Goal: Download file/media

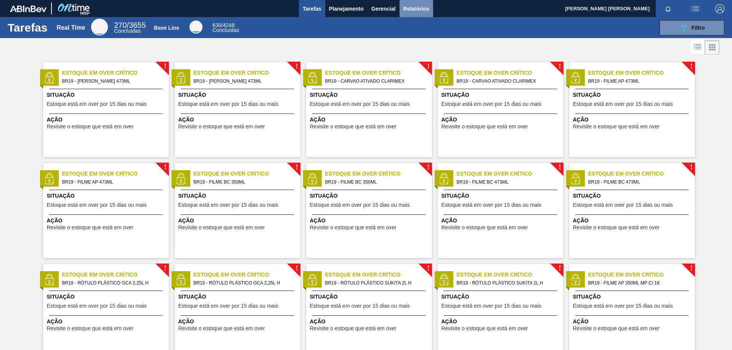
click at [414, 12] on span "Relatórios" at bounding box center [416, 8] width 26 height 9
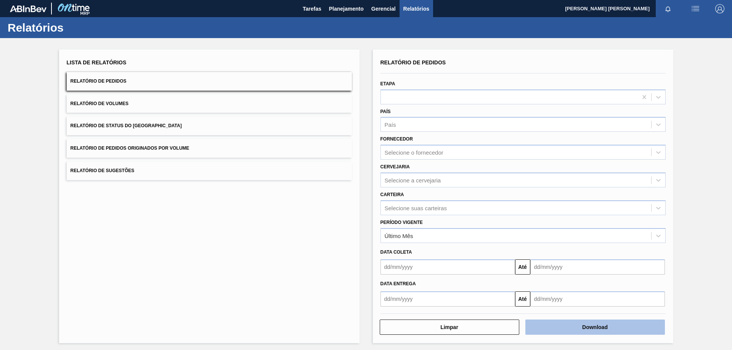
click at [614, 324] on button "Download" at bounding box center [596, 327] width 140 height 15
